Goal: Transaction & Acquisition: Download file/media

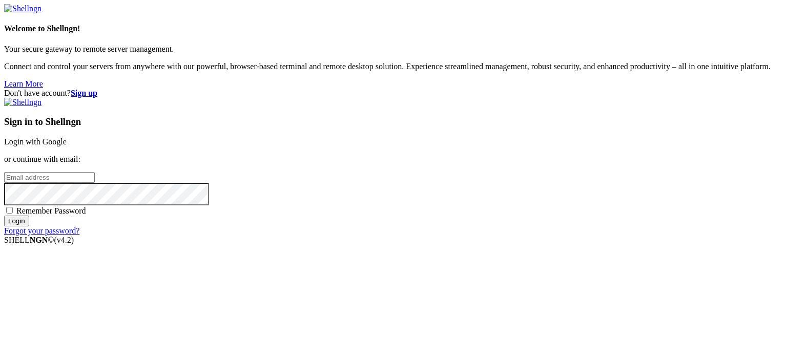
click at [67, 137] on link "Login with Google" at bounding box center [35, 141] width 62 height 9
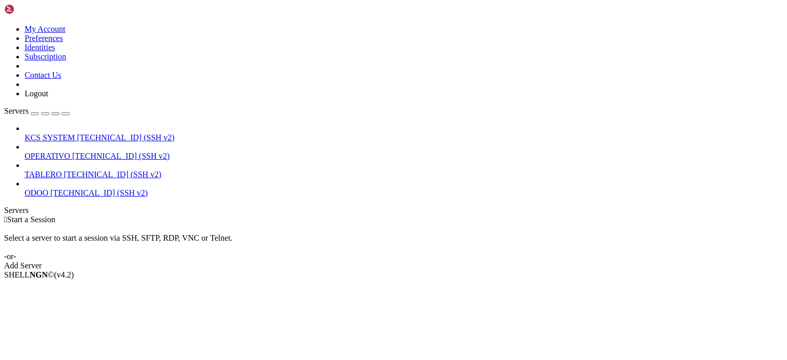
click at [70, 152] on span "OPERATIVO" at bounding box center [48, 156] width 46 height 9
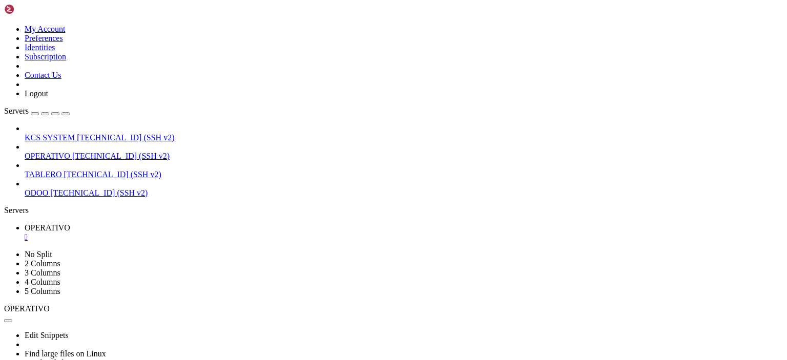
click at [196, 233] on div "" at bounding box center [404, 237] width 758 height 9
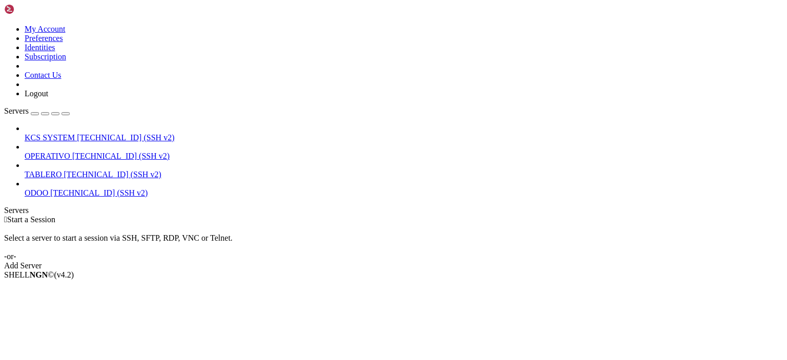
click at [77, 133] on span "[TECHNICAL_ID] (SSH v2)" at bounding box center [125, 137] width 97 height 9
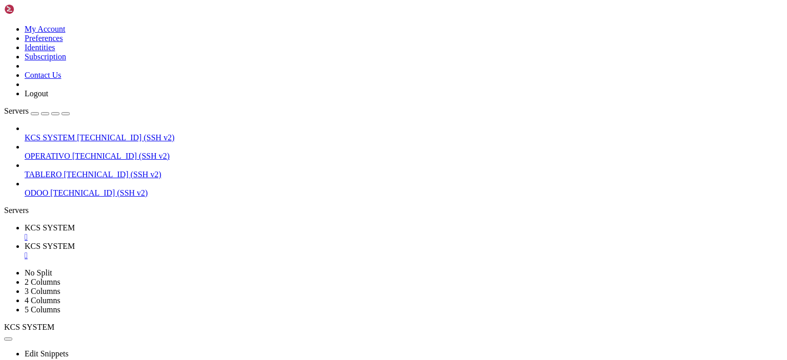
scroll to position [119, 0]
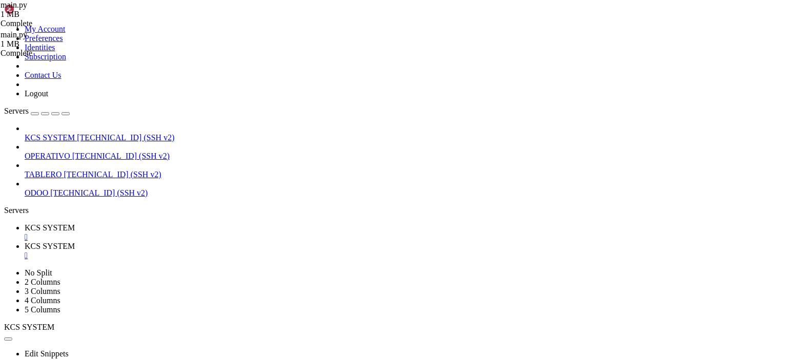
type input "/home/ubuntu/31-app-odoo2/templates"
click at [165, 223] on link "KCS SYSTEM " at bounding box center [404, 232] width 758 height 18
